Goal: Task Accomplishment & Management: Complete application form

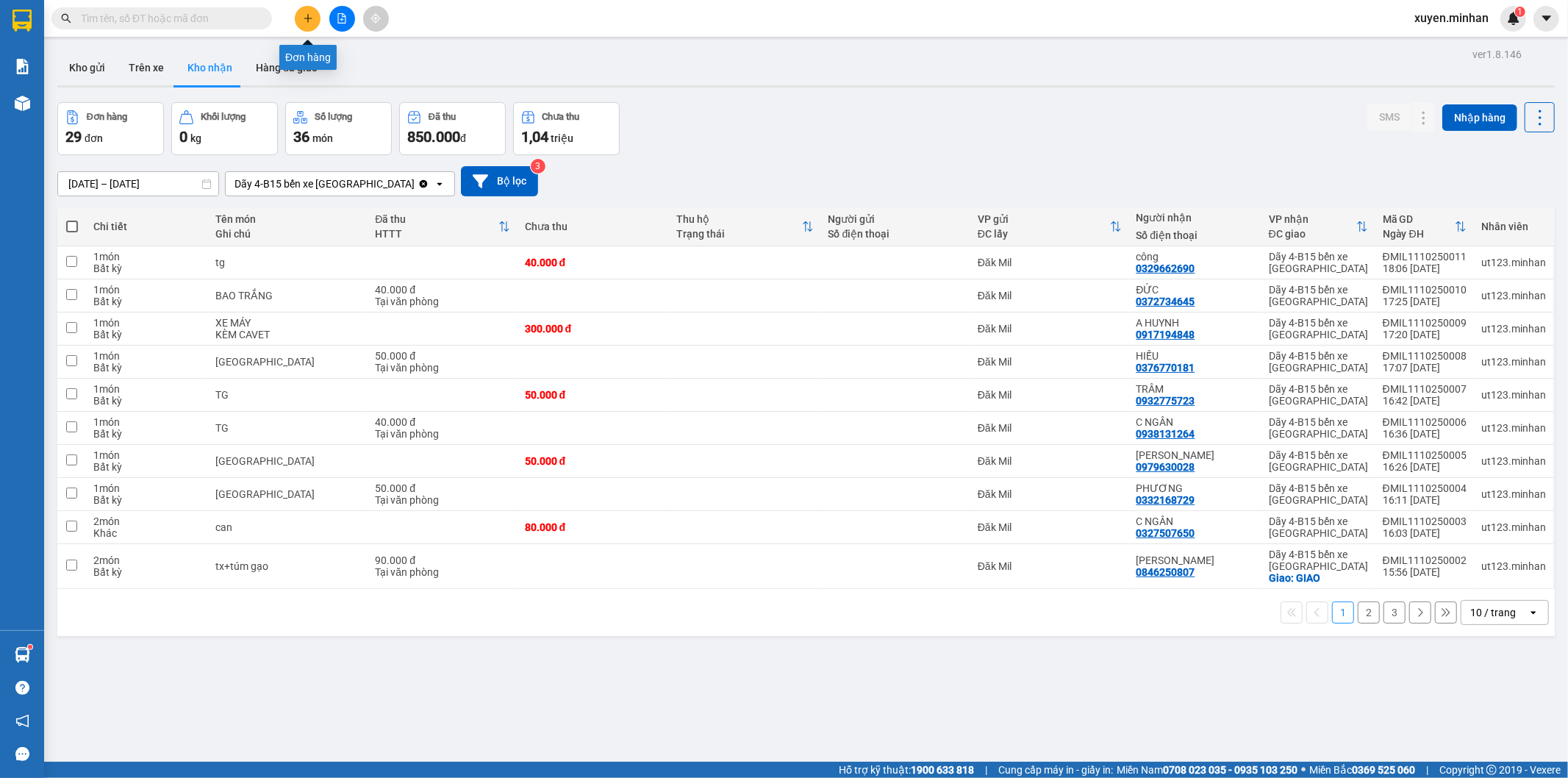
click at [308, 11] on button at bounding box center [307, 18] width 25 height 25
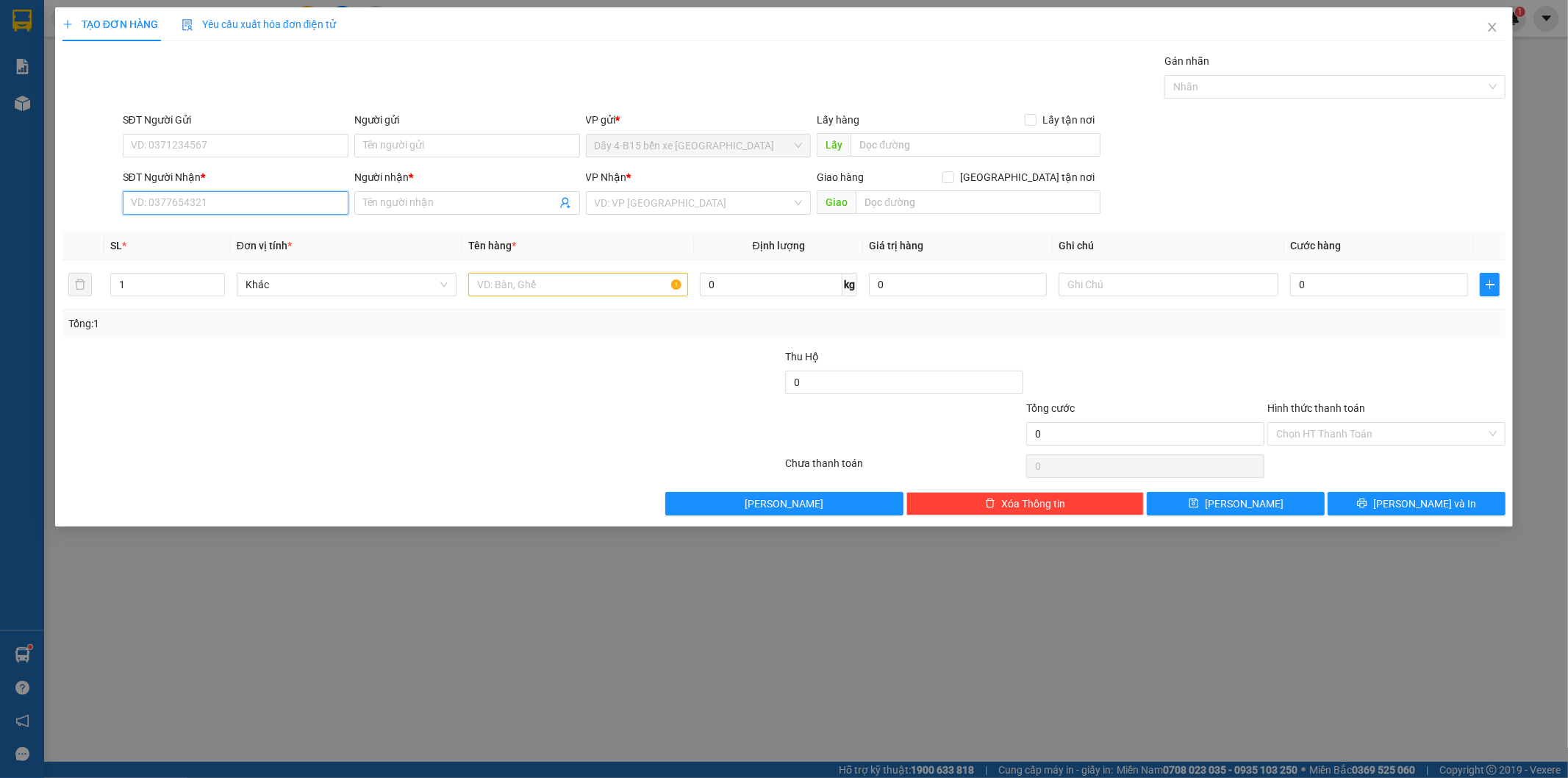
click at [152, 209] on input "SĐT Người Nhận *" at bounding box center [236, 203] width 226 height 24
type input "0373322417"
click at [417, 204] on input "Người nhận *" at bounding box center [460, 203] width 193 height 16
type input "a"
click at [613, 195] on input "search" at bounding box center [694, 203] width 198 height 22
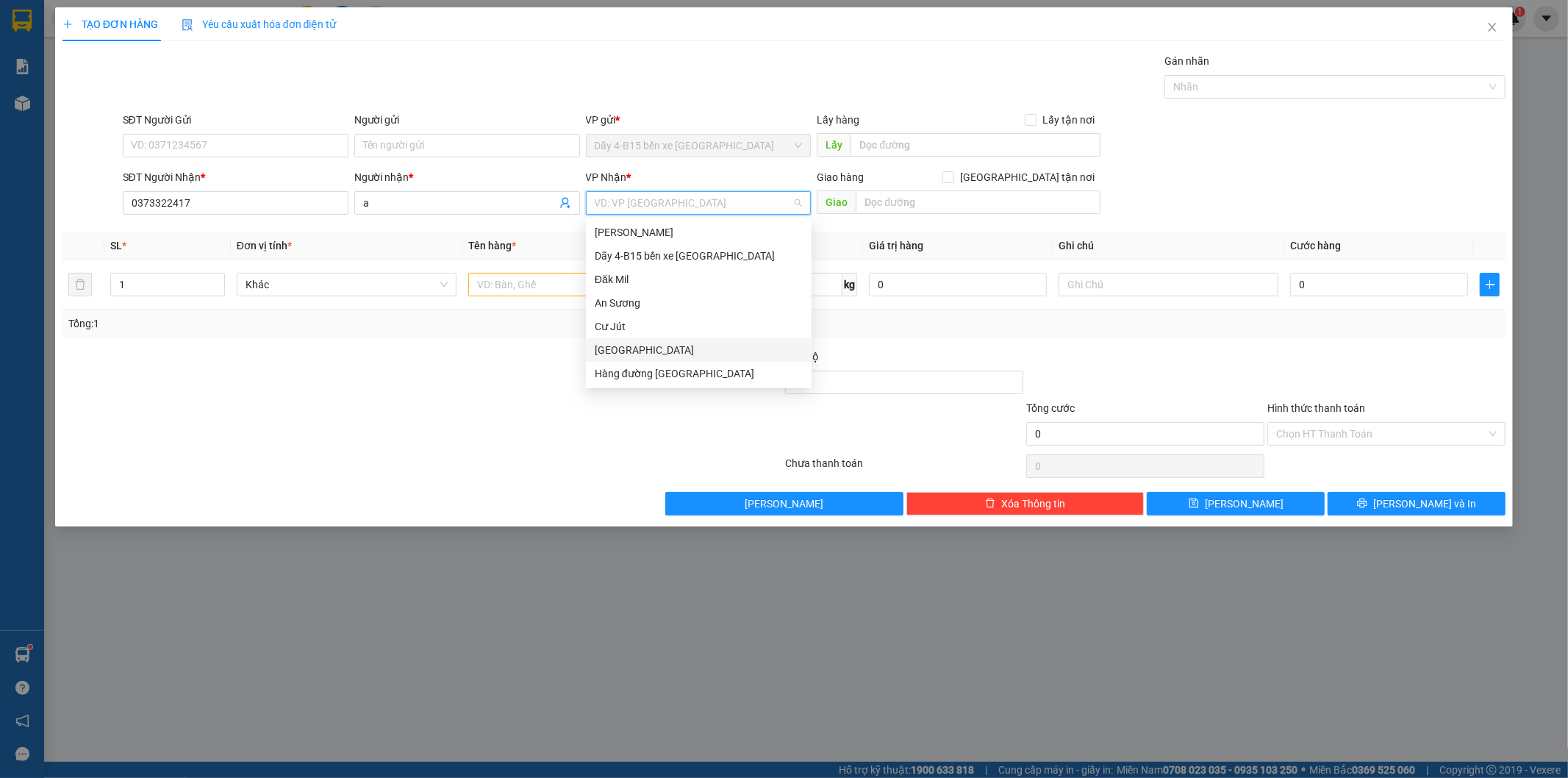
click at [651, 347] on div "[GEOGRAPHIC_DATA]" at bounding box center [699, 350] width 208 height 16
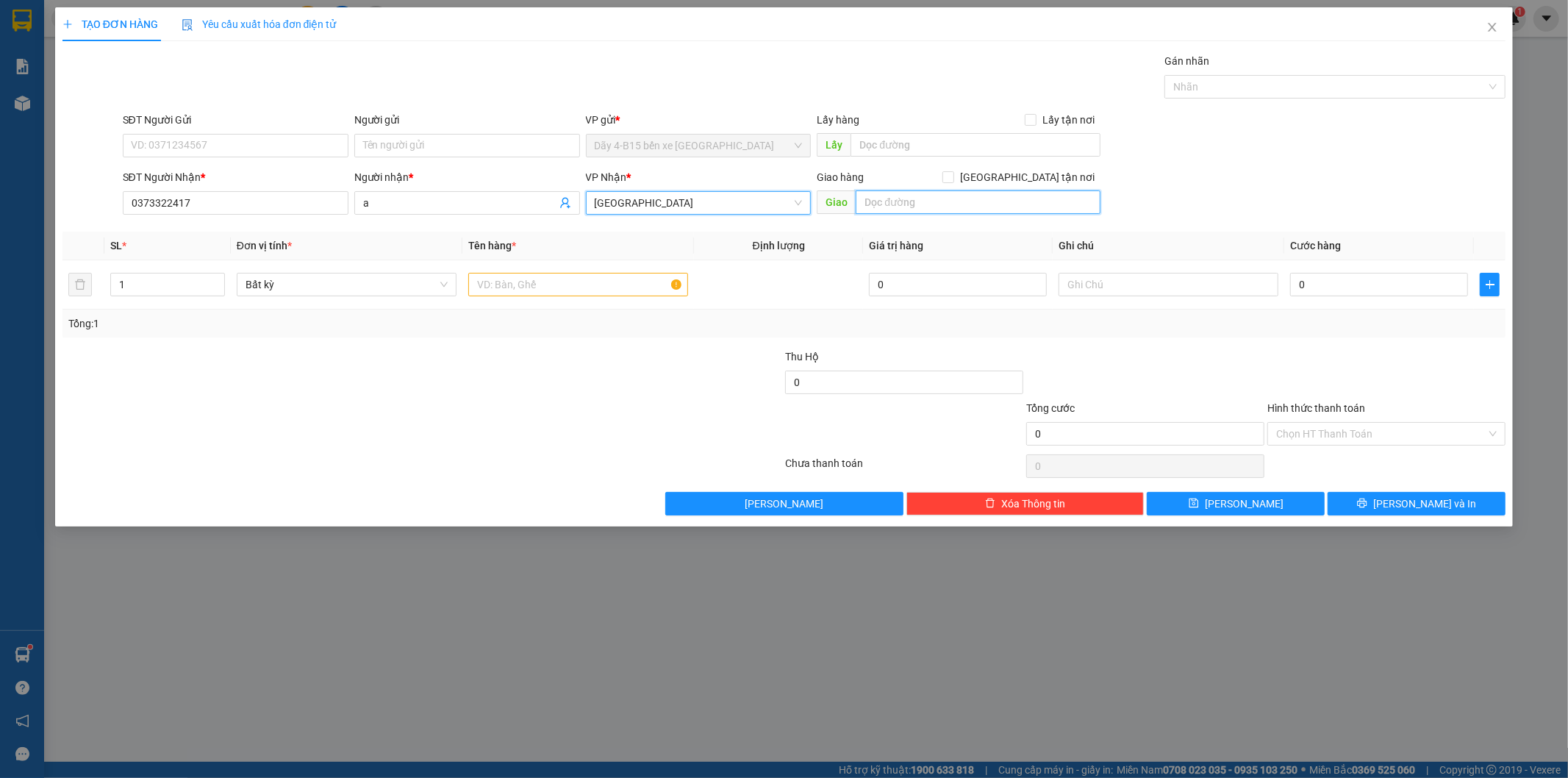
click at [905, 205] on input "text" at bounding box center [977, 202] width 245 height 24
type input "d"
type input "đak wil"
click at [510, 286] on input "text" at bounding box center [578, 284] width 220 height 24
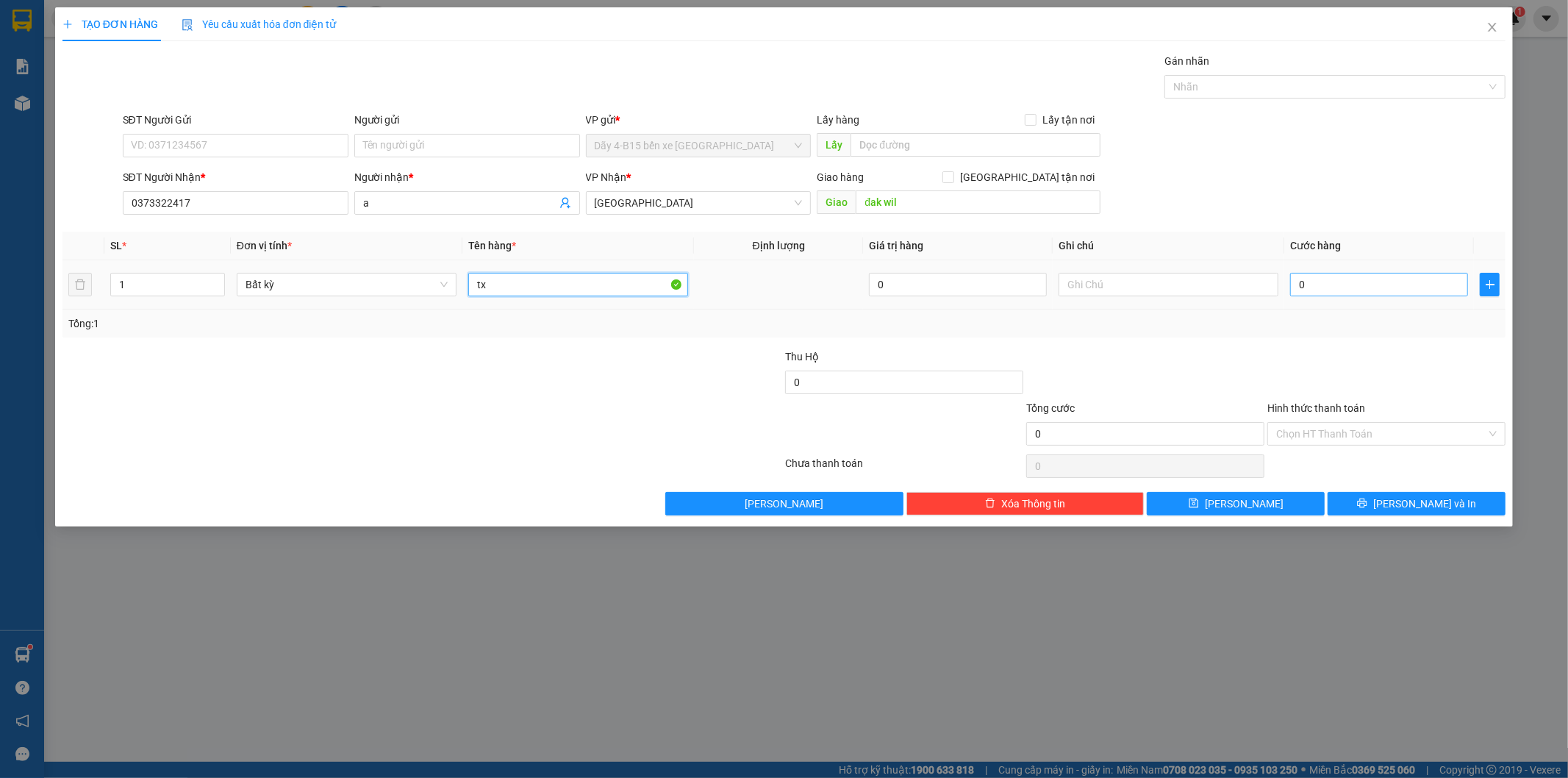
type input "tx"
click at [1357, 274] on input "0" at bounding box center [1379, 284] width 178 height 24
type input "5"
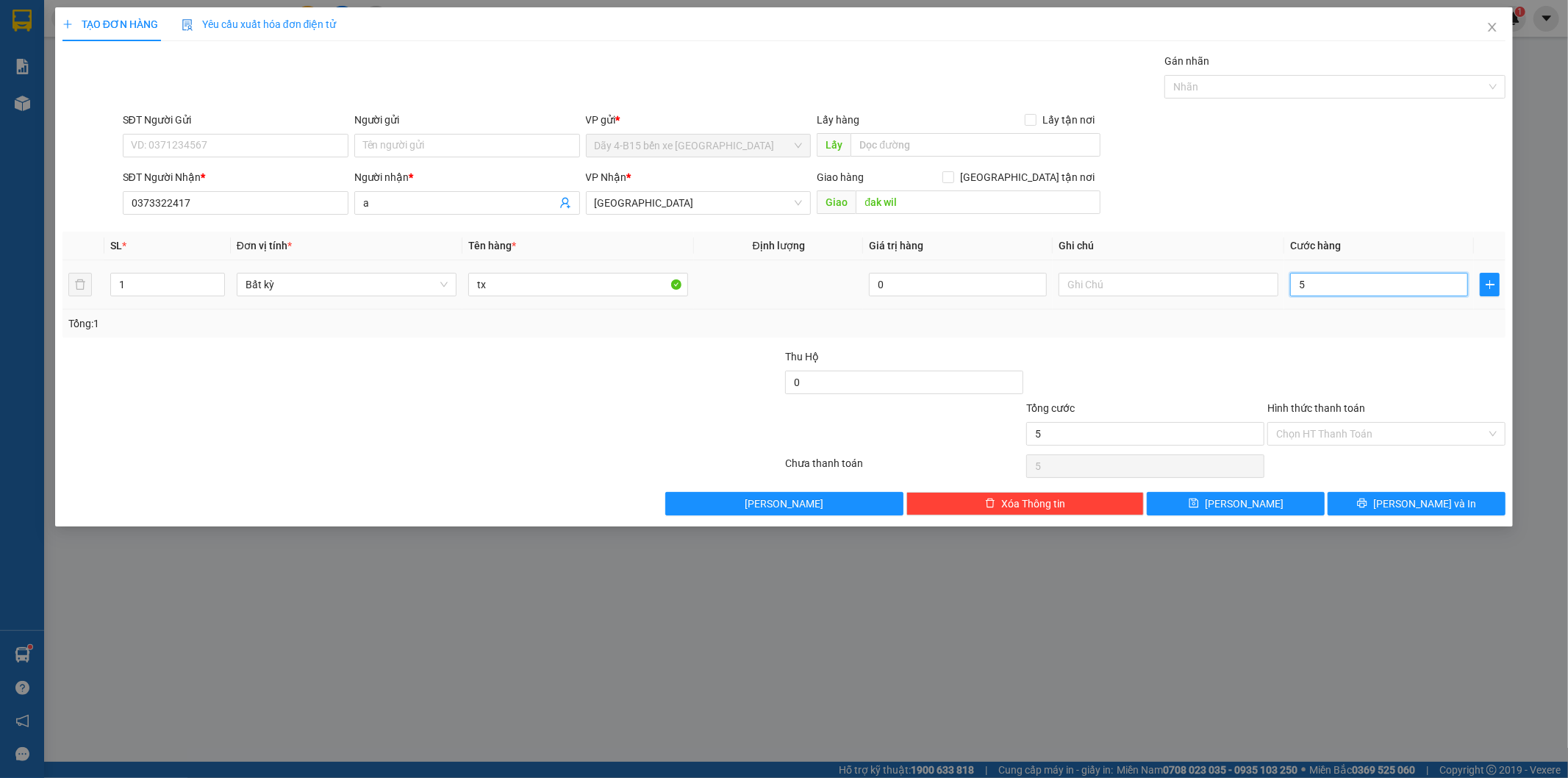
type input "50"
type input "50.000"
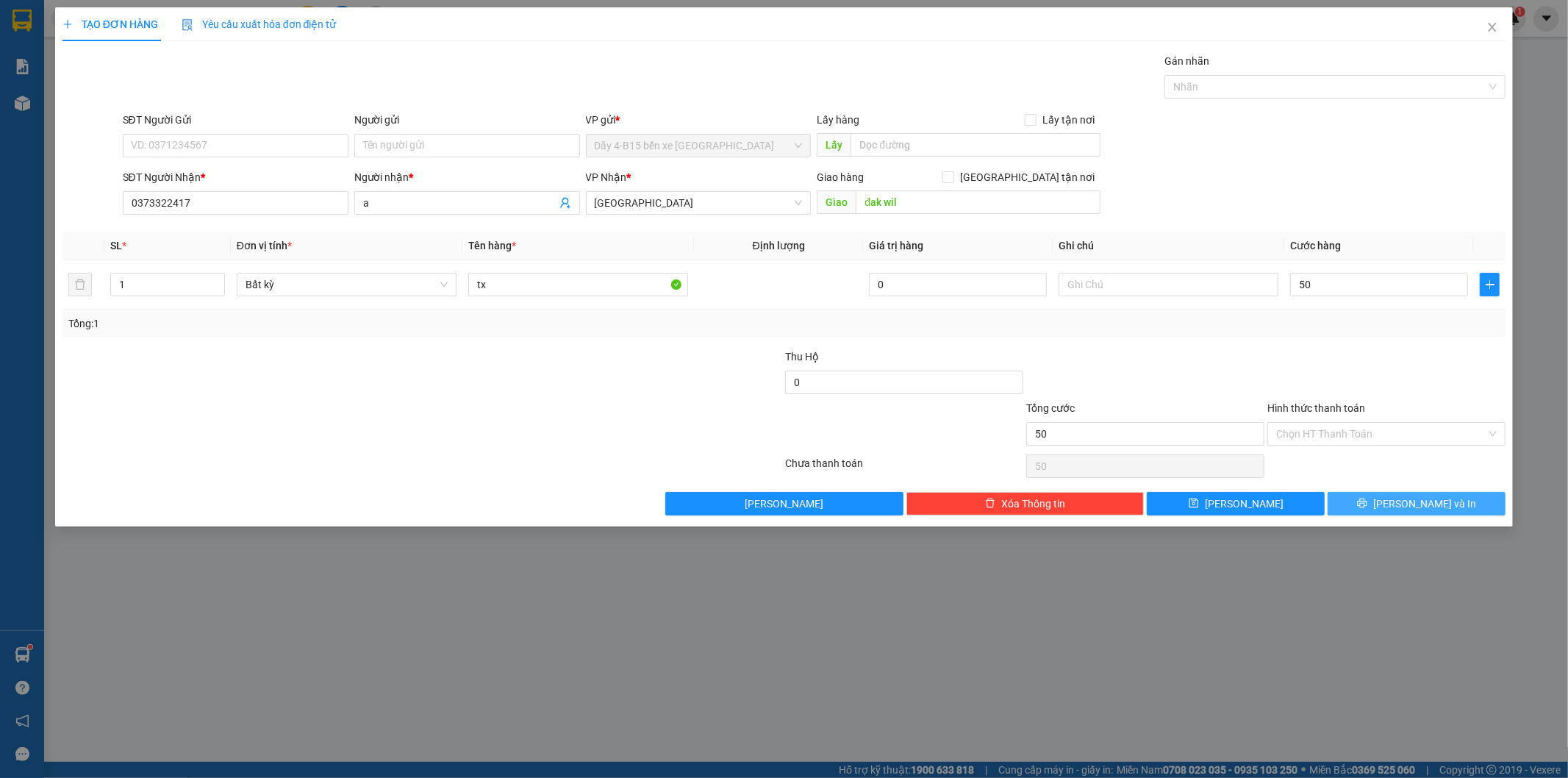
type input "50.000"
click at [1383, 504] on button "[PERSON_NAME] và In" at bounding box center [1417, 503] width 178 height 24
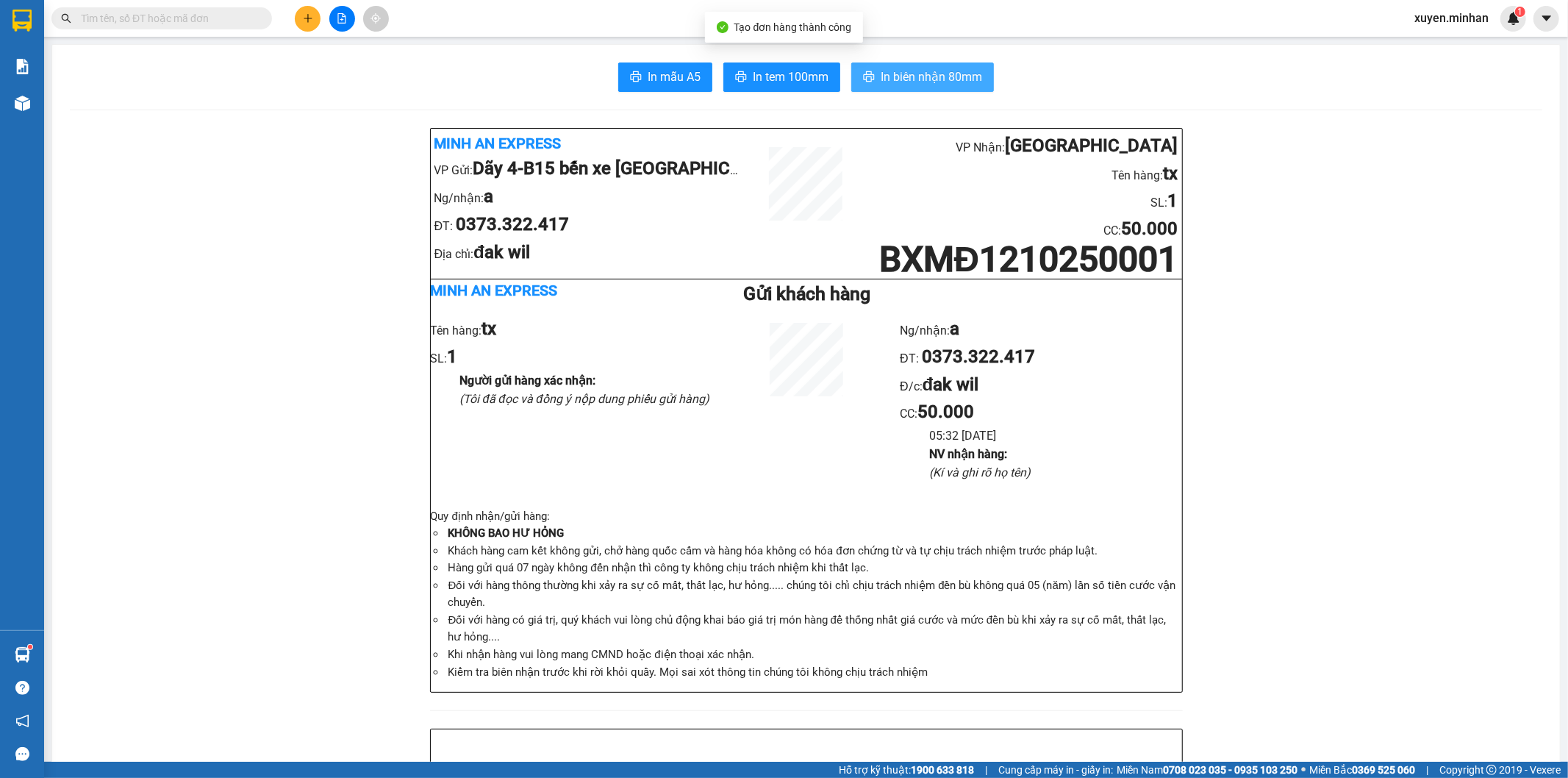
click at [915, 81] on span "In biên nhận 80mm" at bounding box center [932, 77] width 101 height 18
click at [745, 84] on button "In tem 100mm" at bounding box center [781, 77] width 117 height 29
